Goal: Information Seeking & Learning: Learn about a topic

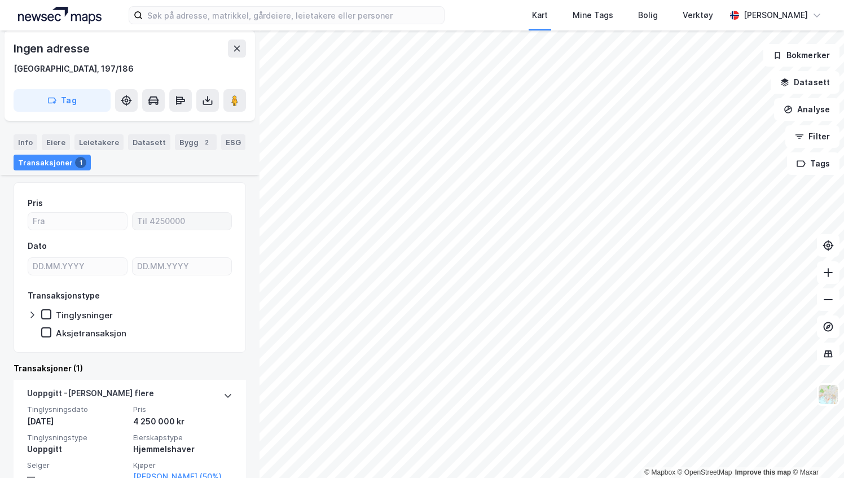
scroll to position [133, 0]
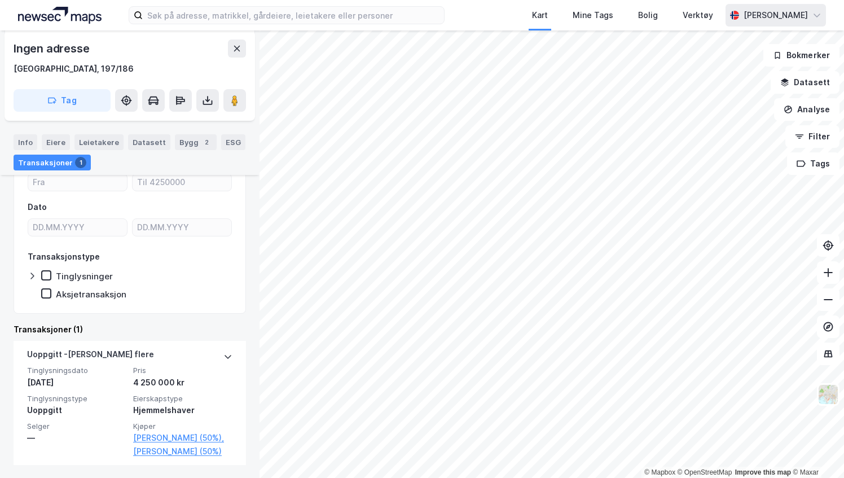
click at [774, 20] on div "Kart Mine Tags Bolig Verktøy [PERSON_NAME] © Mapbox © OpenStreetMap Improve thi…" at bounding box center [422, 239] width 844 height 478
